Goal: Information Seeking & Learning: Check status

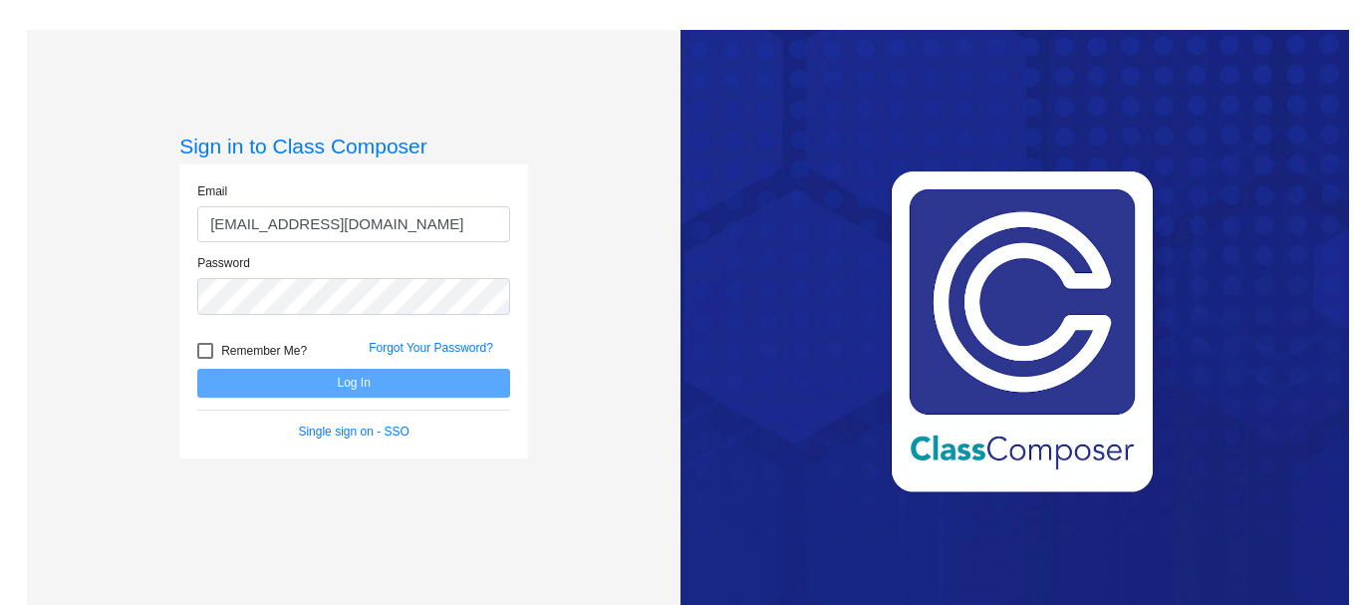
type input "[EMAIL_ADDRESS][DOMAIN_NAME]"
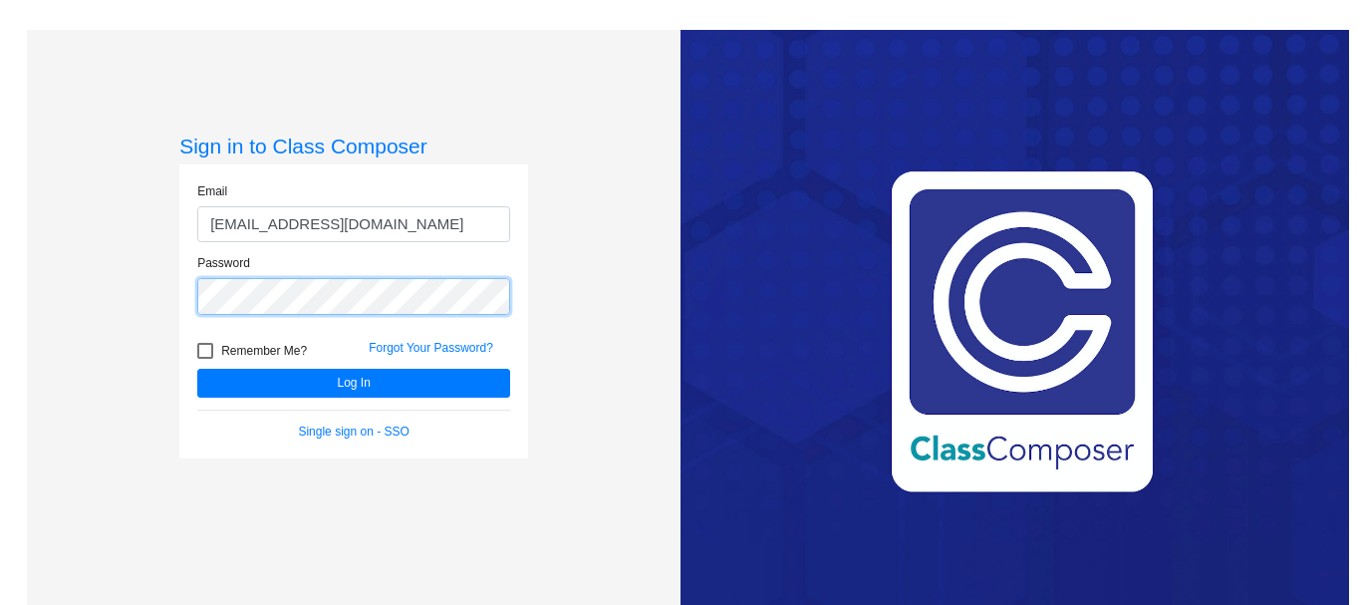
click at [197, 369] on button "Log In" at bounding box center [353, 383] width 313 height 29
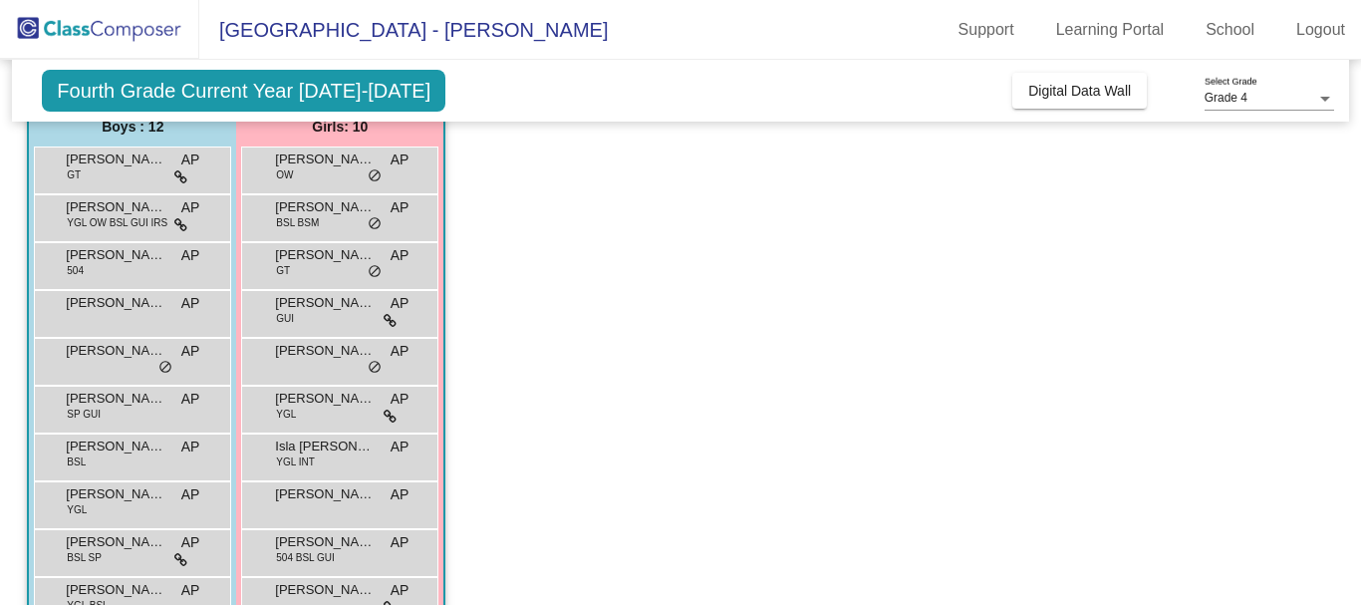
scroll to position [299, 0]
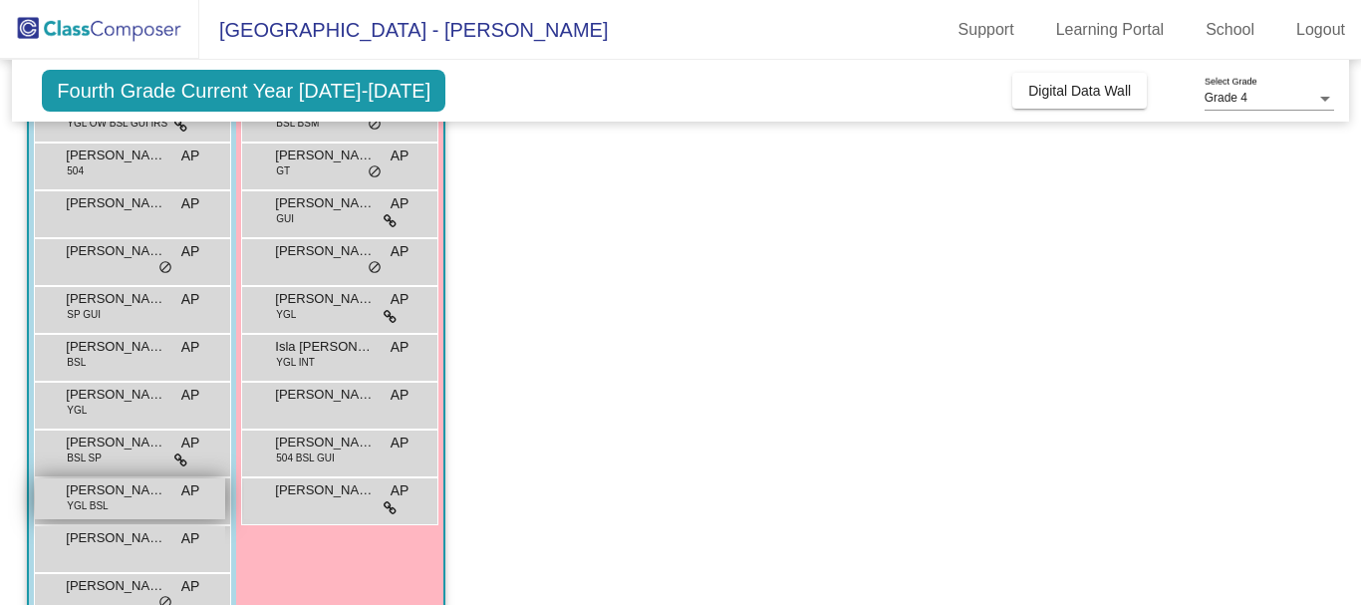
click at [85, 497] on span "[PERSON_NAME]" at bounding box center [116, 490] width 100 height 20
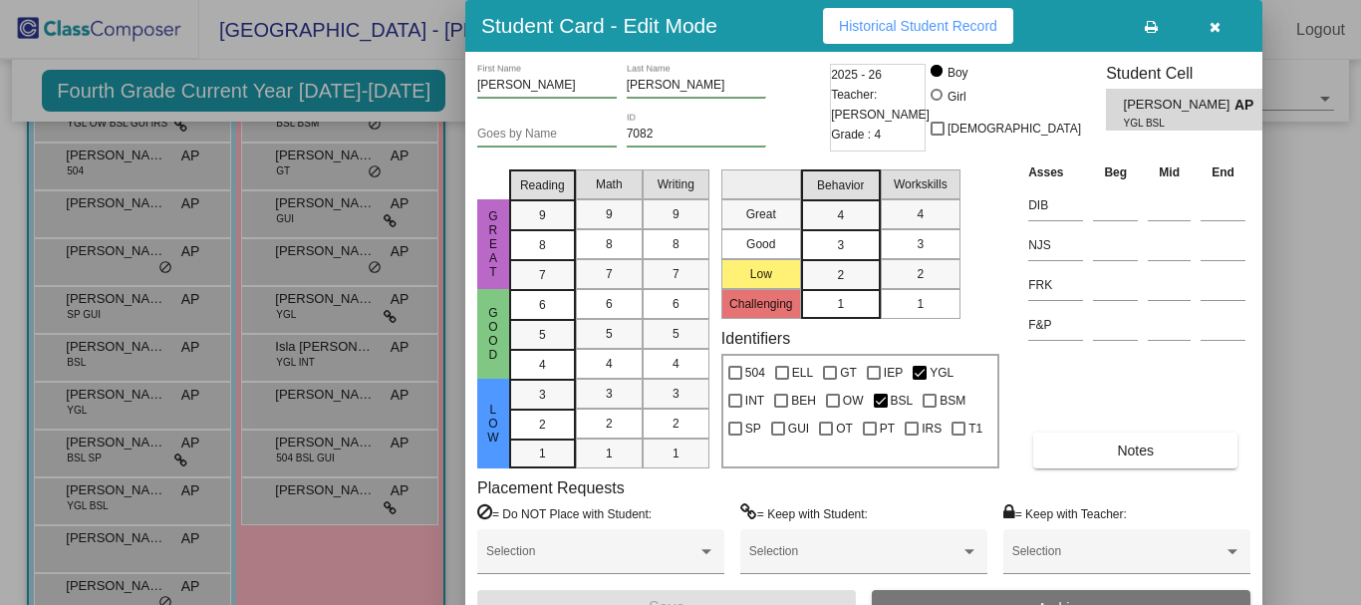
click at [851, 33] on span "Historical Student Record" at bounding box center [918, 26] width 158 height 16
click at [1217, 27] on icon "button" at bounding box center [1214, 27] width 11 height 14
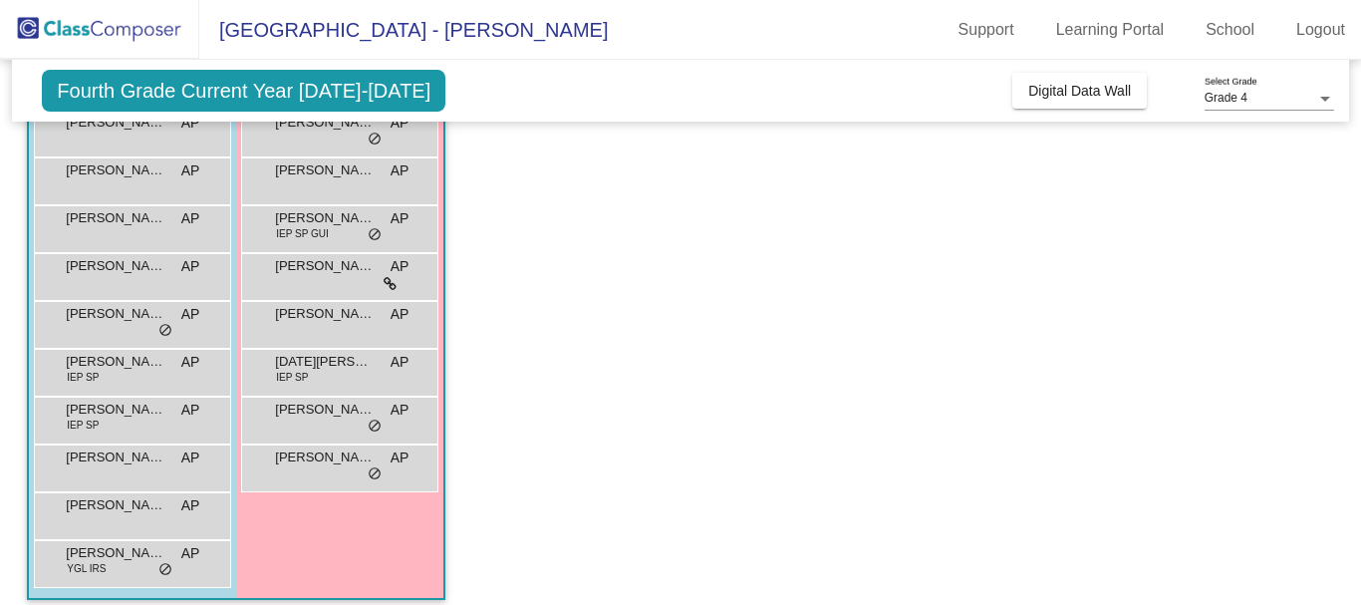
scroll to position [1096, 0]
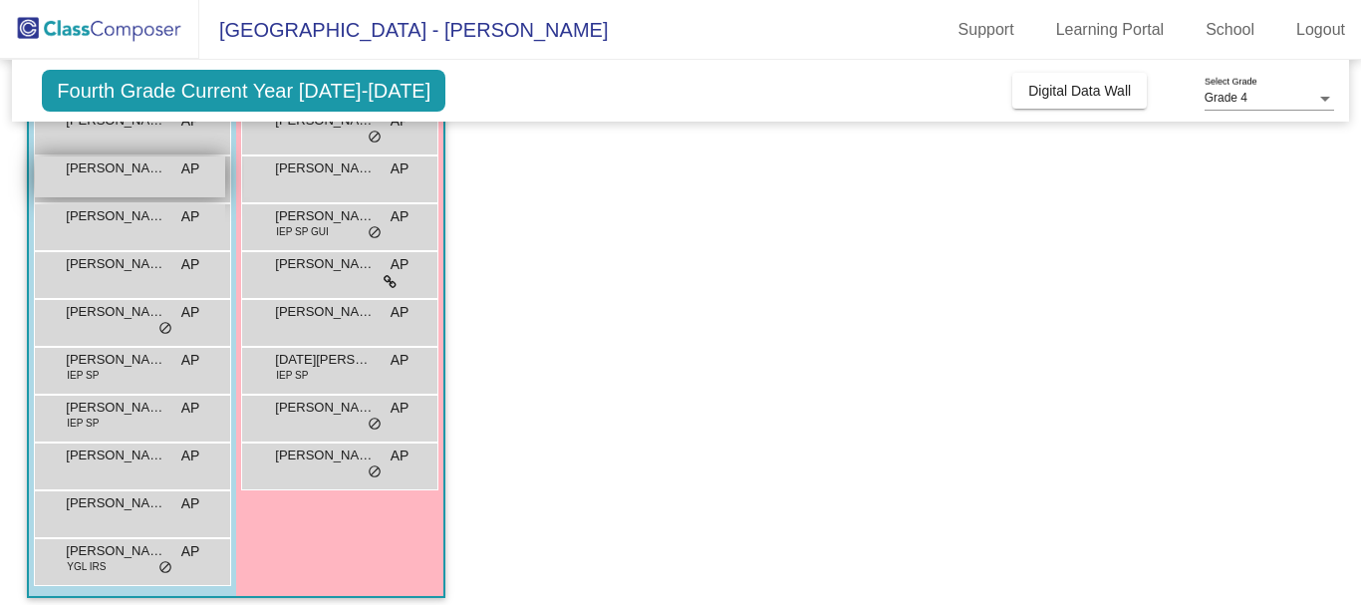
click at [101, 170] on span "[PERSON_NAME]" at bounding box center [116, 168] width 100 height 20
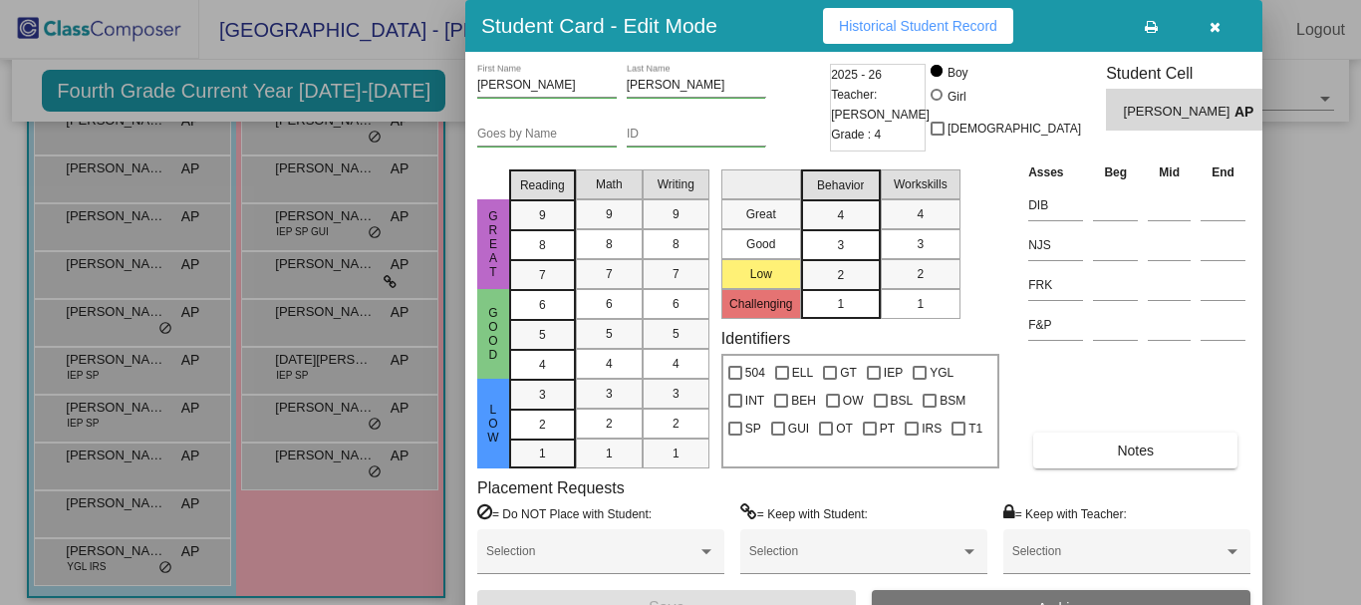
click at [916, 32] on span "Historical Student Record" at bounding box center [918, 26] width 158 height 16
click at [1223, 32] on button "button" at bounding box center [1215, 26] width 64 height 36
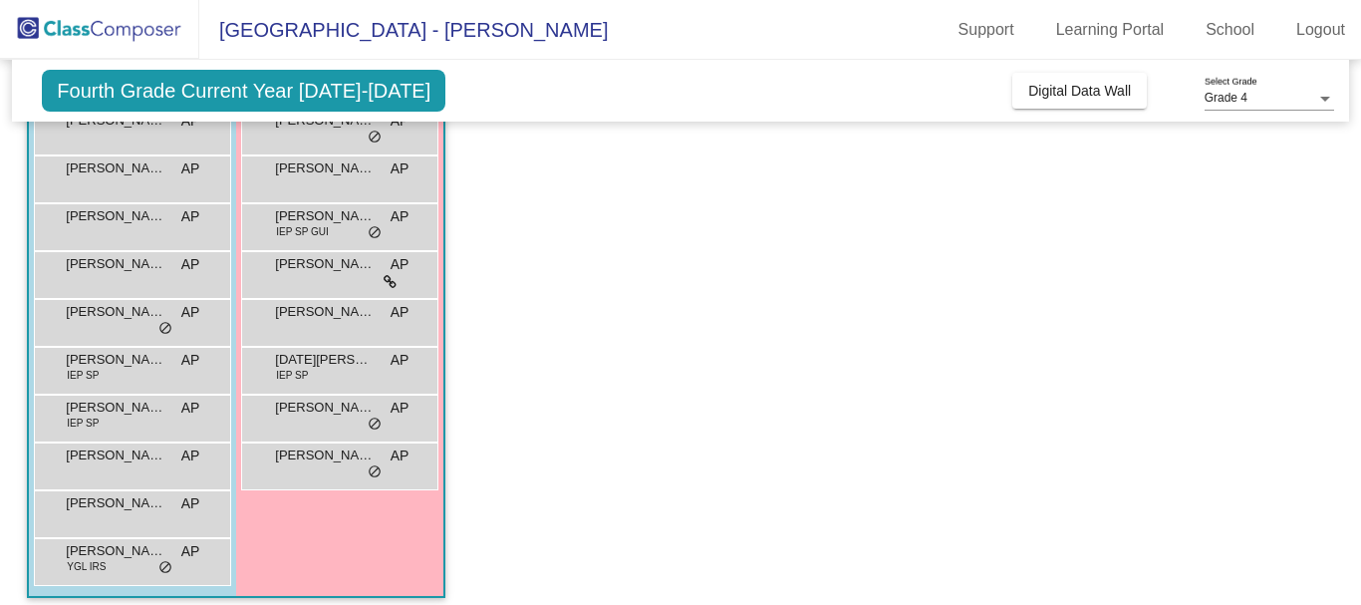
scroll to position [1109, 0]
